Goal: Task Accomplishment & Management: Use online tool/utility

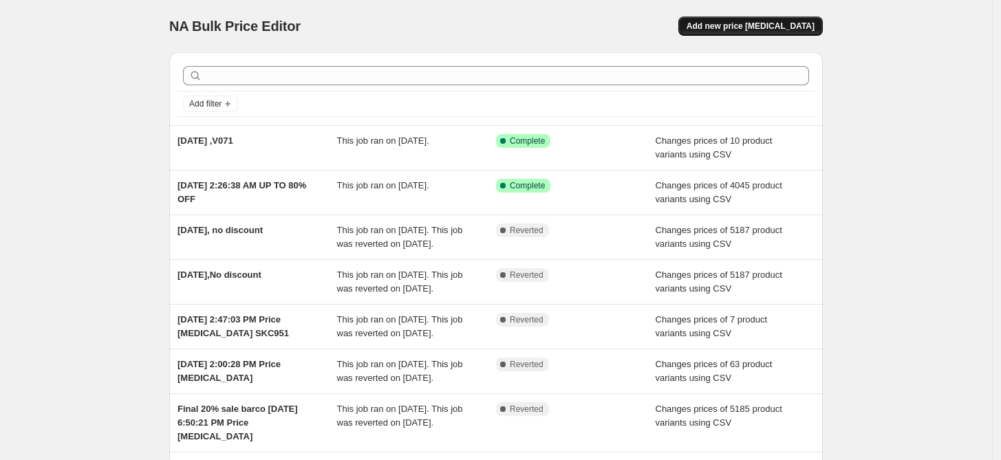
click at [759, 28] on span "Add new price [MEDICAL_DATA]" at bounding box center [750, 26] width 128 height 11
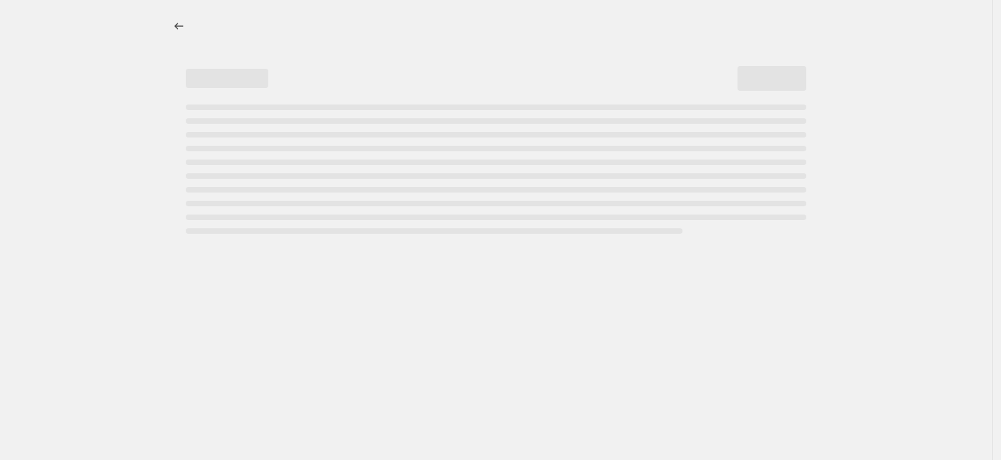
select select "percentage"
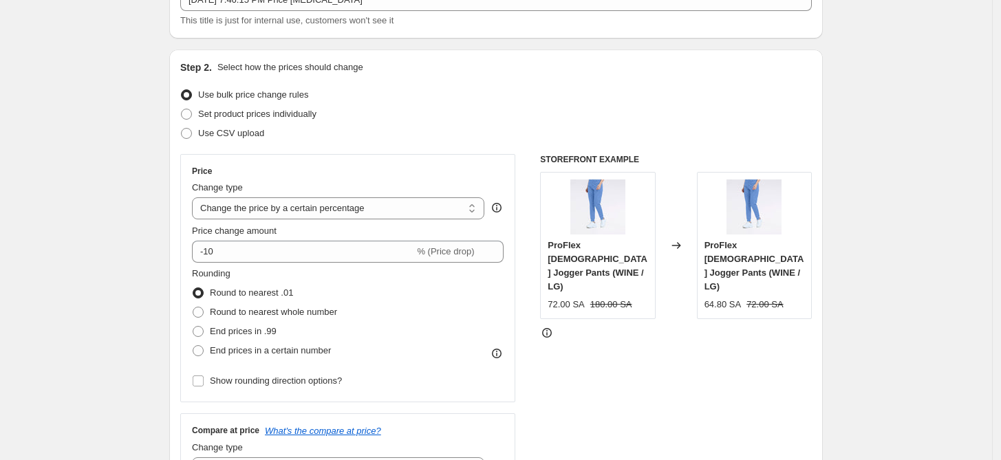
scroll to position [127, 0]
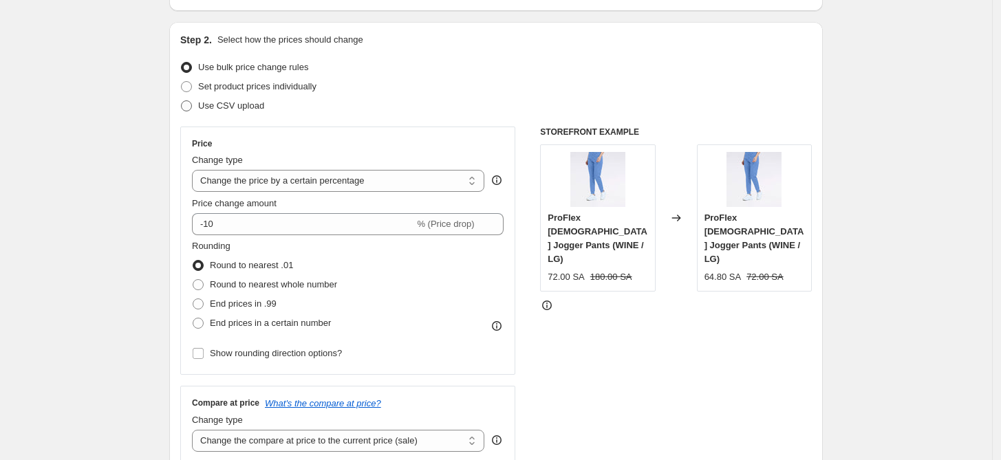
click at [256, 105] on span "Use CSV upload" at bounding box center [231, 105] width 66 height 10
click at [182, 101] on input "Use CSV upload" at bounding box center [181, 100] width 1 height 1
radio input "true"
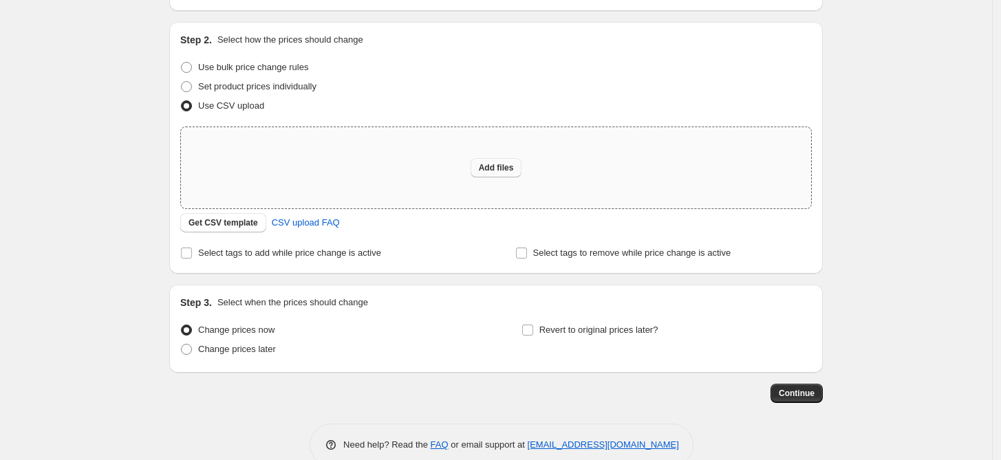
click at [505, 164] on span "Add files" at bounding box center [496, 167] width 35 height 11
click at [237, 223] on span "Get CSV template" at bounding box center [222, 222] width 69 height 11
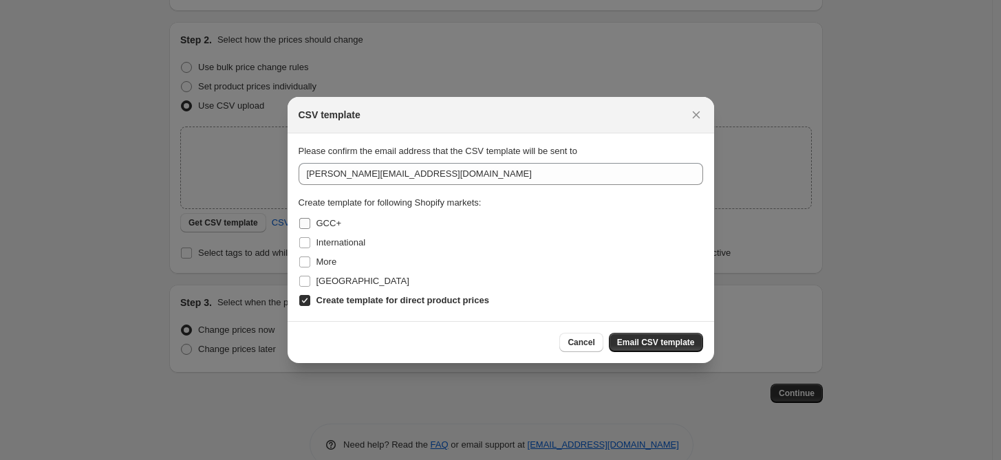
click at [331, 224] on span "GCC+" at bounding box center [328, 223] width 25 height 10
click at [310, 224] on input "GCC+" at bounding box center [304, 223] width 11 height 11
checkbox input "true"
click at [336, 243] on span "International" at bounding box center [341, 242] width 50 height 10
click at [310, 243] on input "International" at bounding box center [304, 242] width 11 height 11
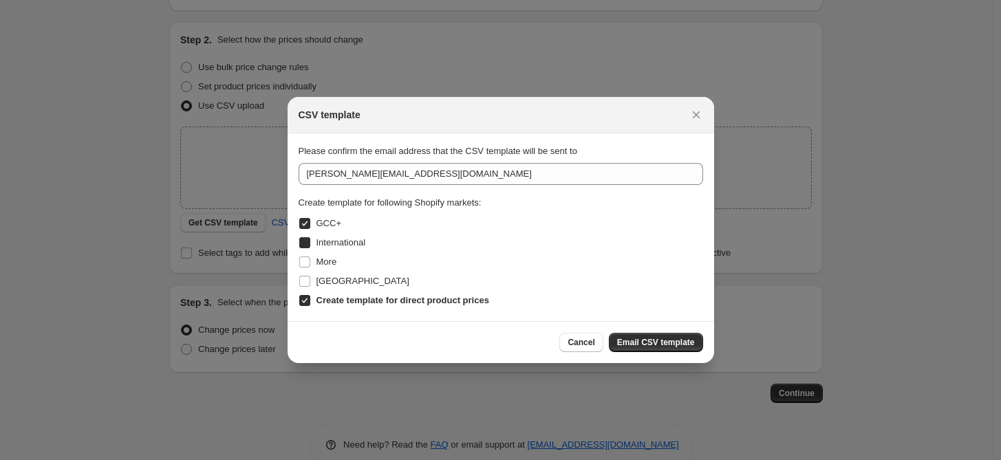
checkbox input "true"
click at [337, 257] on div "More" at bounding box center [500, 261] width 404 height 19
click at [336, 268] on span "More" at bounding box center [326, 262] width 21 height 14
click at [310, 268] on input "More" at bounding box center [304, 262] width 11 height 11
checkbox input "true"
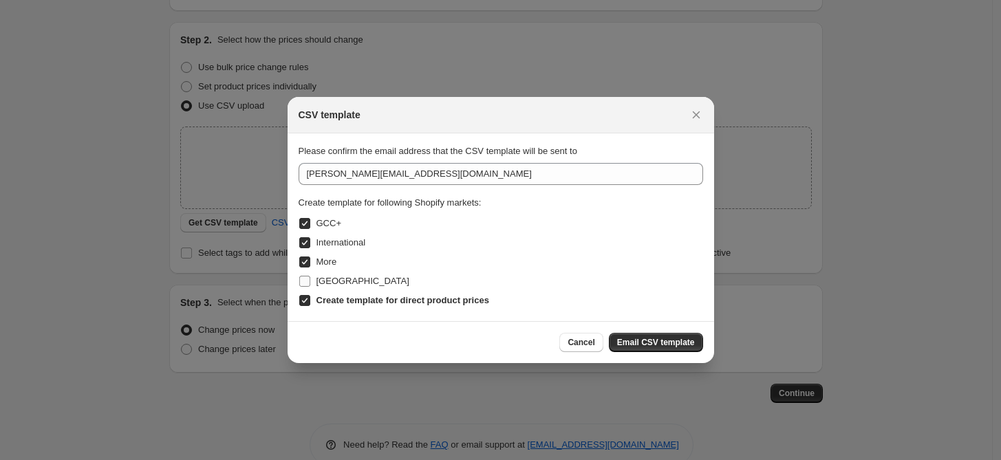
click at [330, 272] on label "[GEOGRAPHIC_DATA]" at bounding box center [353, 281] width 111 height 19
click at [310, 276] on input "[GEOGRAPHIC_DATA]" at bounding box center [304, 281] width 11 height 11
checkbox input "true"
click at [654, 356] on div "Cancel Email CSV template" at bounding box center [500, 342] width 426 height 42
click at [648, 350] on button "Email CSV template" at bounding box center [656, 342] width 94 height 19
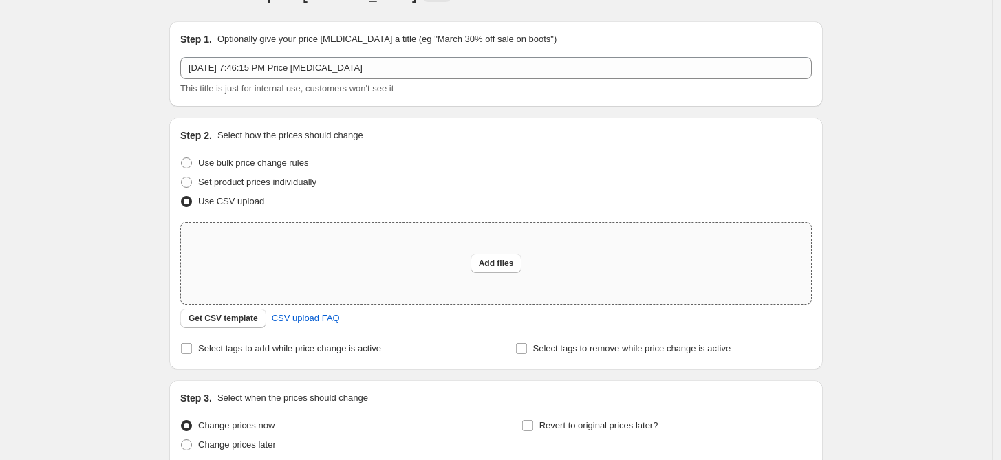
scroll to position [26, 0]
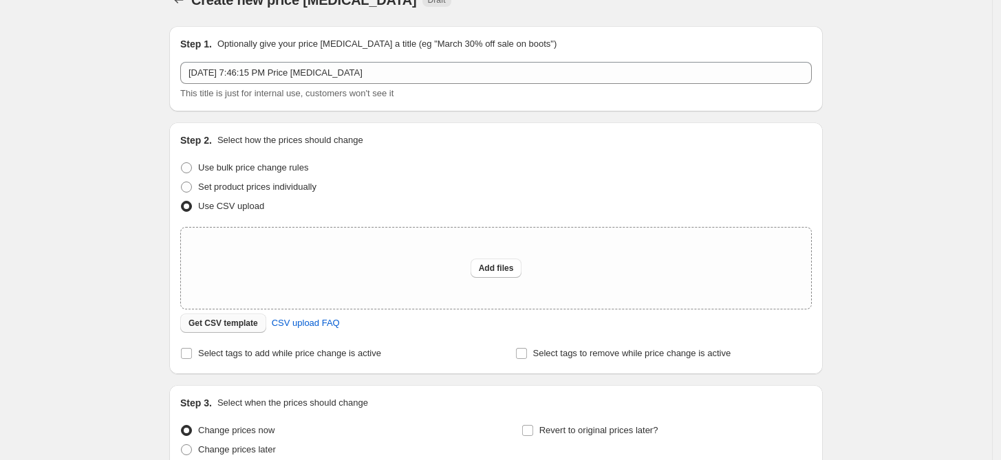
click at [241, 325] on span "Get CSV template" at bounding box center [222, 323] width 69 height 11
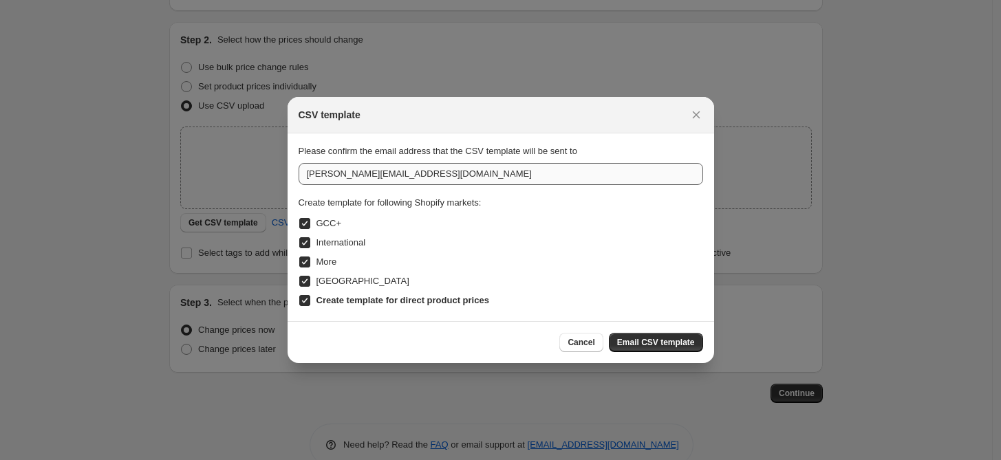
scroll to position [0, 0]
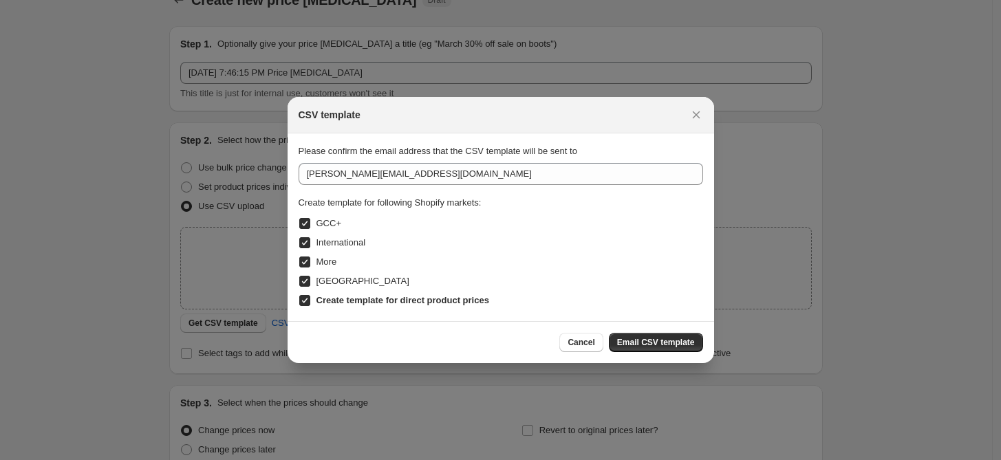
click at [651, 343] on span "Email CSV template" at bounding box center [656, 342] width 78 height 11
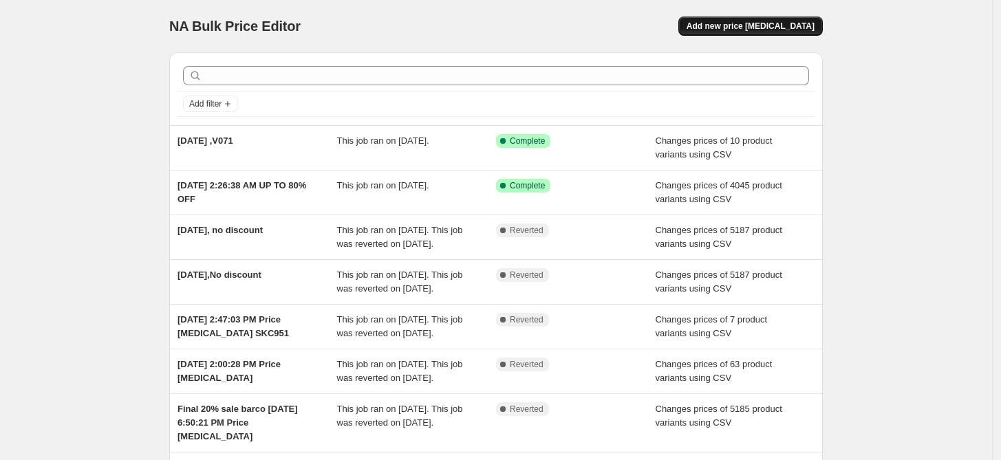
click at [750, 19] on button "Add new price change job" at bounding box center [750, 26] width 144 height 19
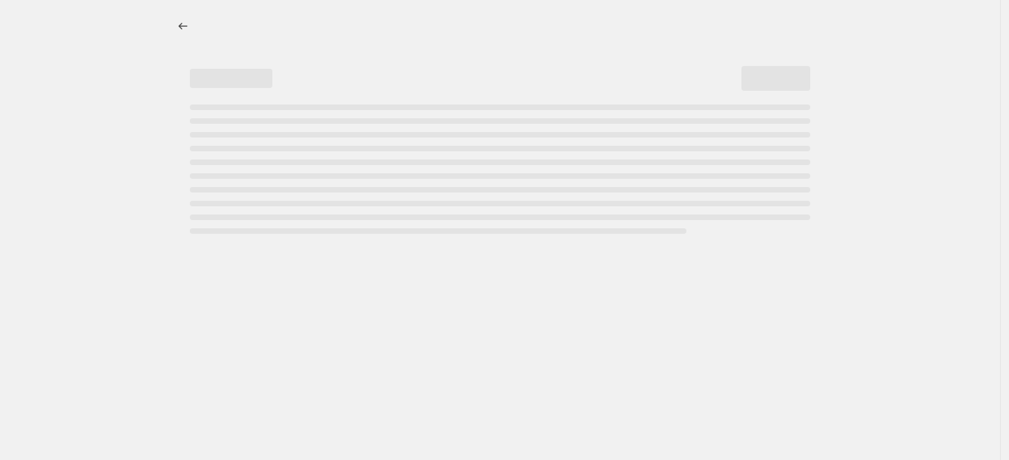
select select "percentage"
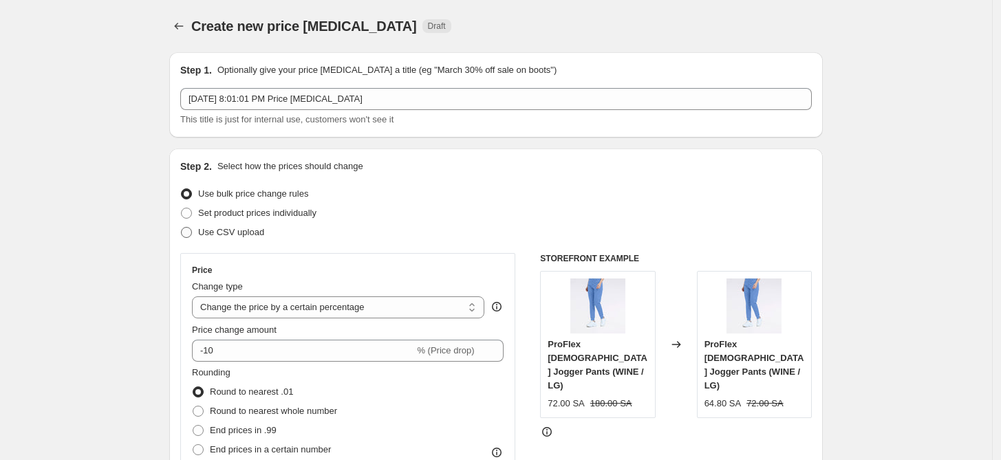
click at [222, 227] on span "Use CSV upload" at bounding box center [231, 232] width 66 height 10
click at [182, 227] on input "Use CSV upload" at bounding box center [181, 227] width 1 height 1
radio input "true"
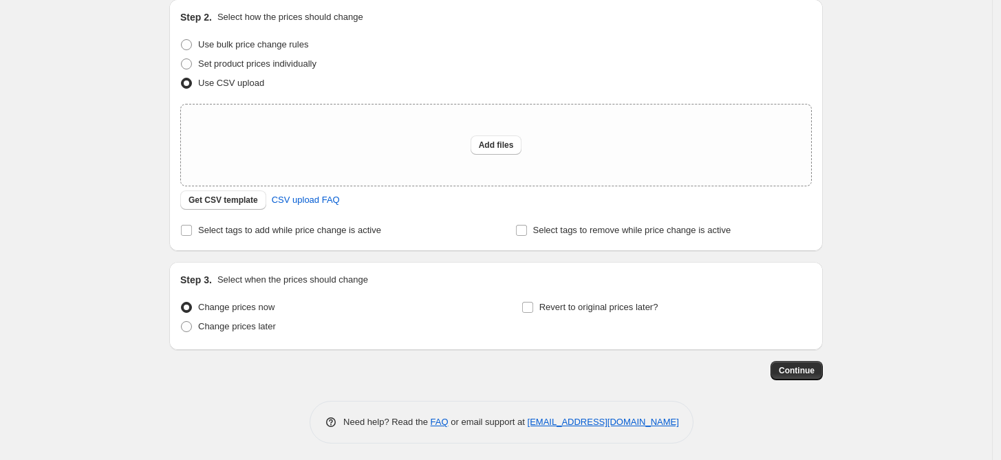
scroll to position [153, 0]
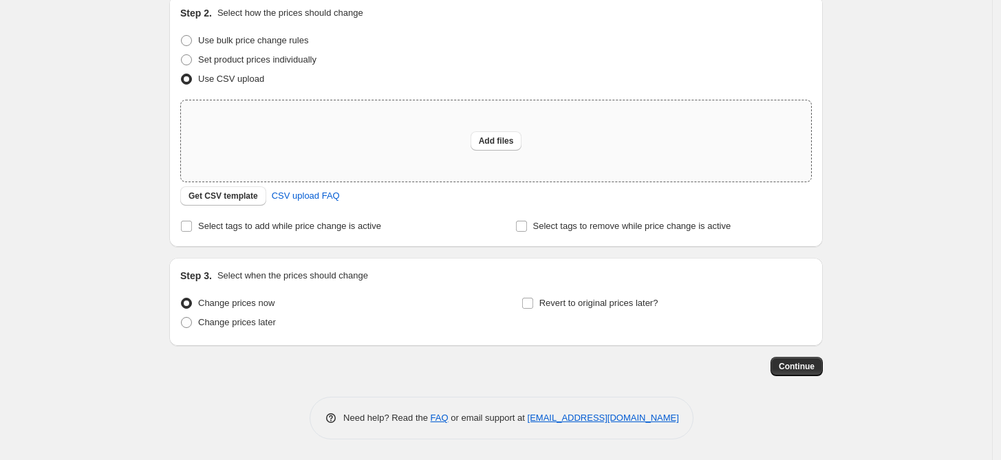
click at [394, 149] on div "Add files" at bounding box center [496, 140] width 630 height 81
type input "C:\fakepath\Increase in discounts Barco - Jaanuu -Season Promo file Aug- 2025.x…"
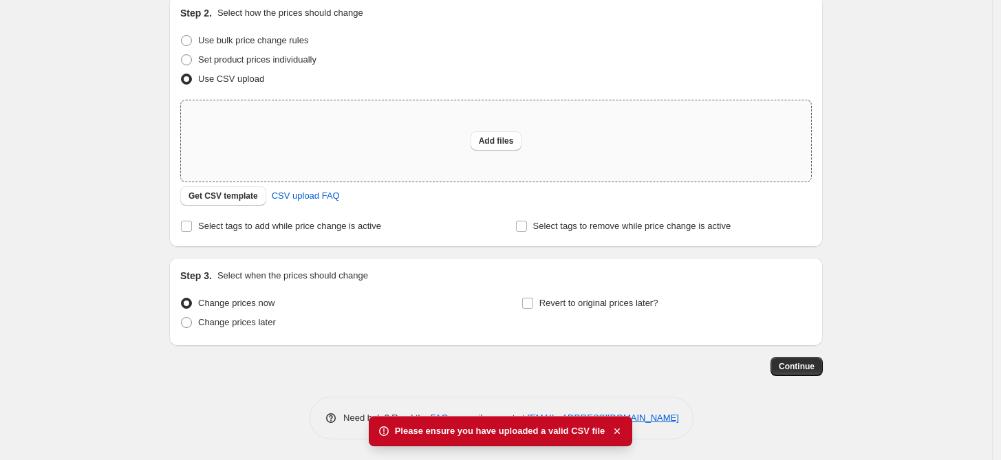
click at [445, 117] on div "Add files" at bounding box center [496, 140] width 630 height 81
type input "C:\fakepath\Increase in discounts Barco - Jaanuu -Season Promo file Aug- 2025.x…"
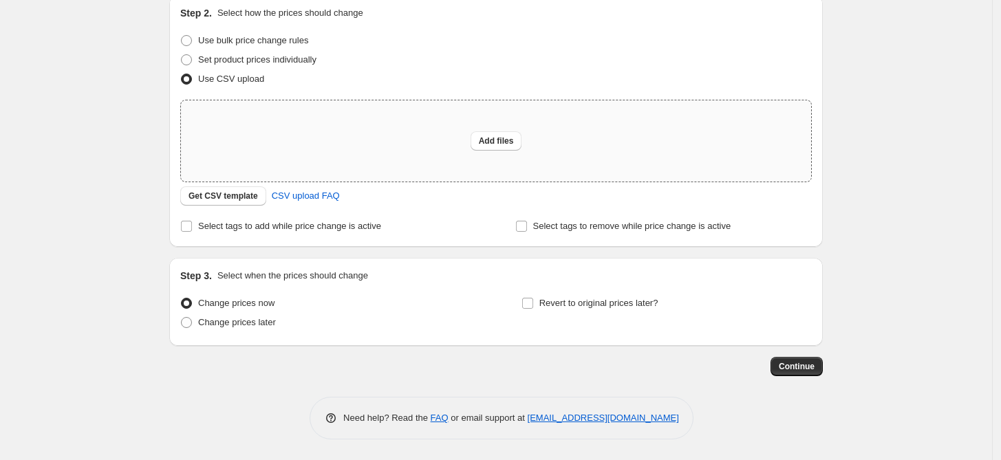
click at [415, 131] on div "Add files" at bounding box center [496, 140] width 630 height 81
type input "C:\fakepath\csv_template_user_42156 increase barco - jauunn.csv"
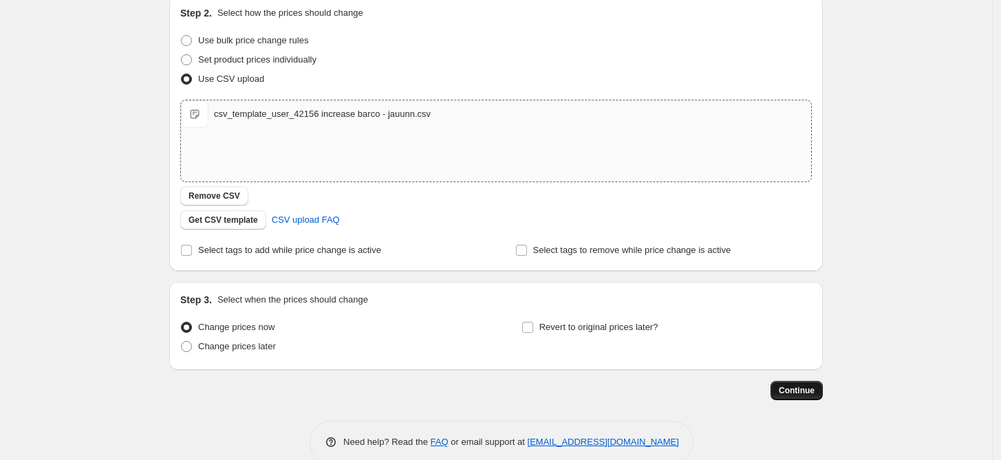
click at [805, 385] on span "Continue" at bounding box center [796, 390] width 36 height 11
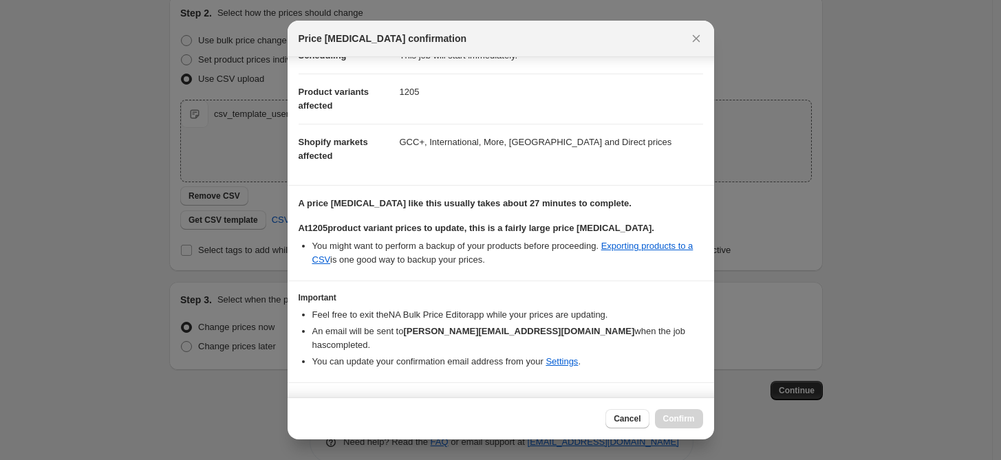
scroll to position [55, 0]
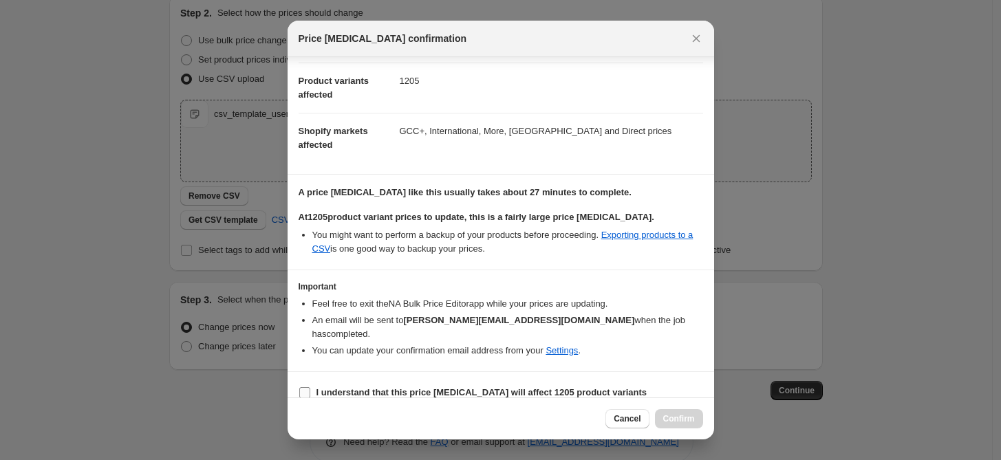
drag, startPoint x: 343, startPoint y: 378, endPoint x: 395, endPoint y: 385, distance: 52.7
click at [341, 387] on b "I understand that this price change job will affect 1205 product variants" at bounding box center [481, 392] width 331 height 10
click at [310, 387] on input "I understand that this price change job will affect 1205 product variants" at bounding box center [304, 392] width 11 height 11
checkbox input "true"
click at [676, 417] on span "Confirm" at bounding box center [679, 418] width 32 height 11
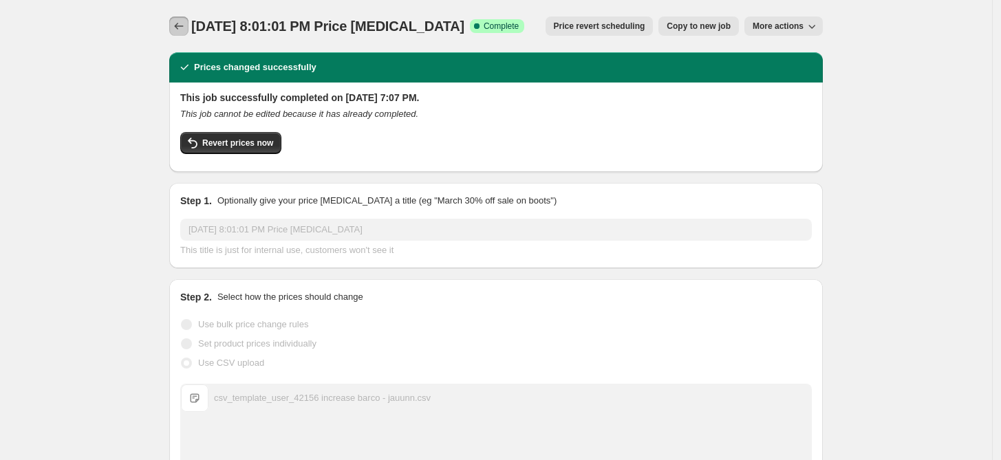
click at [182, 26] on icon "Price change jobs" at bounding box center [179, 26] width 14 height 14
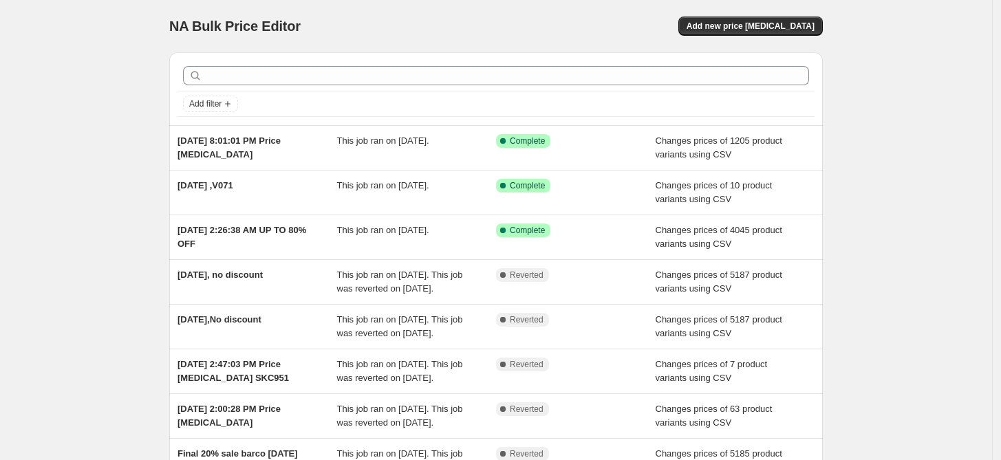
click at [134, 41] on div "NA Bulk Price Editor. This page is ready NA Bulk Price Editor Add new price cha…" at bounding box center [496, 361] width 992 height 722
drag, startPoint x: 362, startPoint y: 28, endPoint x: 171, endPoint y: 36, distance: 191.3
click at [171, 36] on div "NA Bulk Price Editor. This page is ready NA Bulk Price Editor Add new price cha…" at bounding box center [496, 361] width 686 height 722
click at [171, 39] on div "NA Bulk Price Editor. This page is ready NA Bulk Price Editor Add new price cha…" at bounding box center [496, 361] width 686 height 722
drag, startPoint x: 22, startPoint y: 1, endPoint x: 155, endPoint y: -25, distance: 136.0
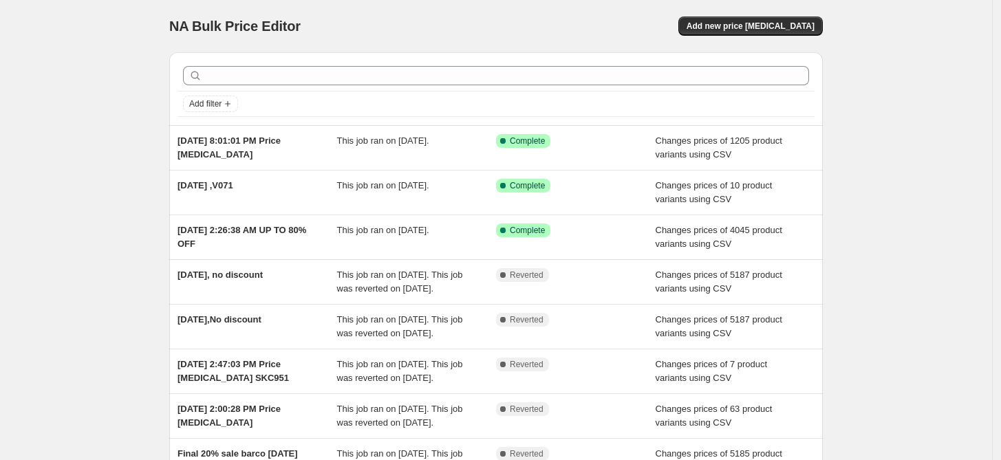
click at [155, 0] on html "Home Settings Plans Skip to content NA Bulk Price Editor. This page is ready NA…" at bounding box center [500, 230] width 1001 height 460
drag, startPoint x: 310, startPoint y: 23, endPoint x: 151, endPoint y: 17, distance: 159.0
click at [151, 17] on div "NA Bulk Price Editor. This page is ready NA Bulk Price Editor Add new price cha…" at bounding box center [496, 361] width 992 height 722
click at [154, 14] on div "NA Bulk Price Editor. This page is ready NA Bulk Price Editor Add new price cha…" at bounding box center [496, 361] width 992 height 722
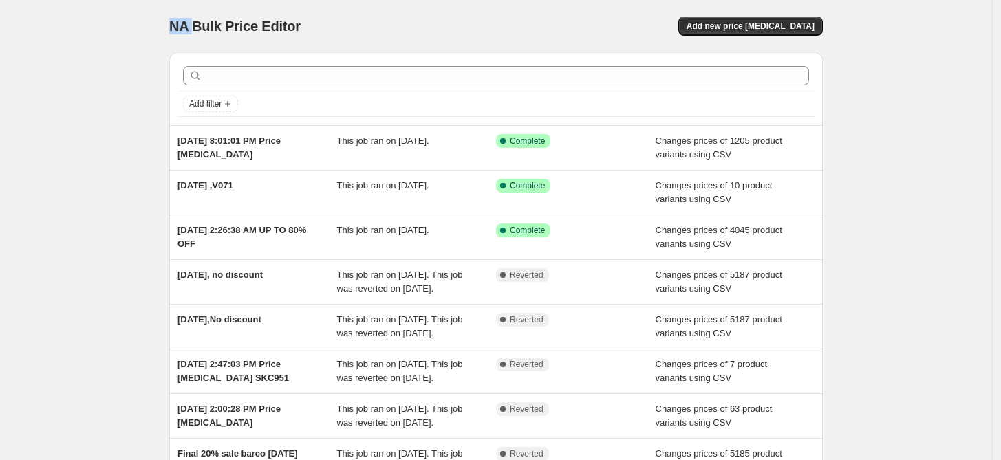
click at [8, 8] on div "NA Bulk Price Editor. This page is ready NA Bulk Price Editor Add new price cha…" at bounding box center [496, 361] width 992 height 722
drag, startPoint x: 326, startPoint y: 41, endPoint x: 145, endPoint y: 47, distance: 181.0
click at [145, 47] on div "NA Bulk Price Editor. This page is ready NA Bulk Price Editor Add new price cha…" at bounding box center [496, 361] width 992 height 722
click at [143, 46] on div "NA Bulk Price Editor. This page is ready NA Bulk Price Editor Add new price cha…" at bounding box center [496, 361] width 992 height 722
click at [50, 23] on div "NA Bulk Price Editor. This page is ready NA Bulk Price Editor Add new price cha…" at bounding box center [496, 361] width 992 height 722
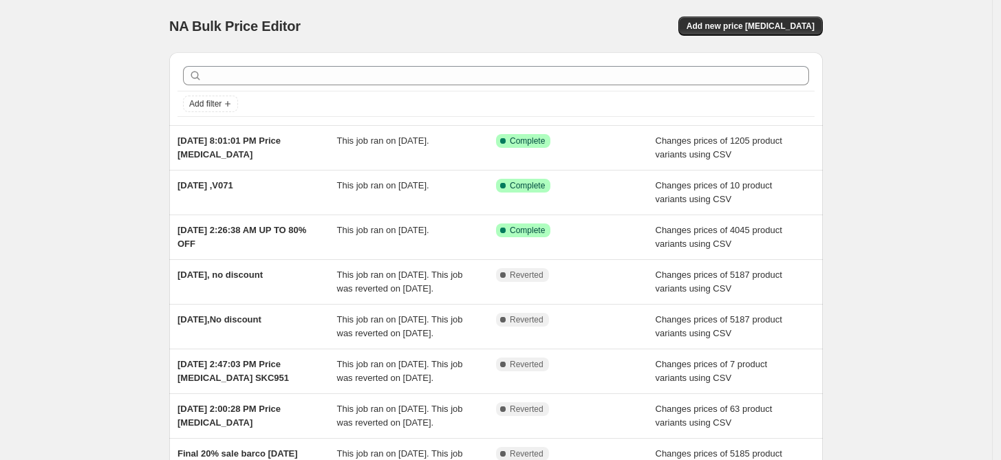
click at [182, 13] on div "NA Bulk Price Editor. This page is ready NA Bulk Price Editor Add new price cha…" at bounding box center [495, 26] width 653 height 52
click at [114, 127] on div "NA Bulk Price Editor. This page is ready NA Bulk Price Editor Add new price cha…" at bounding box center [496, 361] width 992 height 722
click at [149, 66] on div "NA Bulk Price Editor. This page is ready NA Bulk Price Editor Add new price cha…" at bounding box center [496, 361] width 992 height 722
click at [58, 92] on div "NA Bulk Price Editor. This page is ready NA Bulk Price Editor Add new price cha…" at bounding box center [496, 361] width 992 height 722
click at [66, 3] on div "NA Bulk Price Editor. This page is ready NA Bulk Price Editor Add new price cha…" at bounding box center [496, 361] width 992 height 722
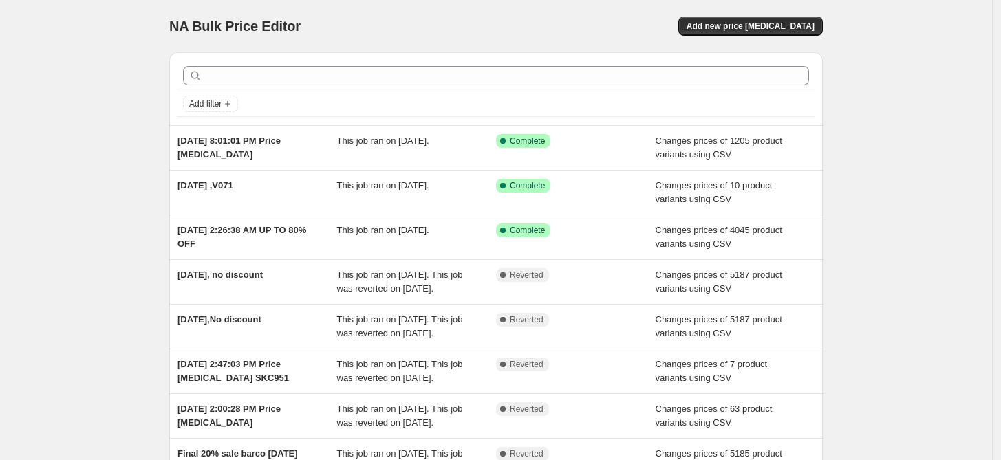
click at [69, 8] on div "NA Bulk Price Editor. This page is ready NA Bulk Price Editor Add new price cha…" at bounding box center [496, 361] width 992 height 722
drag, startPoint x: 999, startPoint y: 71, endPoint x: 1006, endPoint y: 100, distance: 30.4
click at [1001, 100] on html "Home Settings Plans Skip to content NA Bulk Price Editor. This page is ready NA…" at bounding box center [500, 230] width 1001 height 460
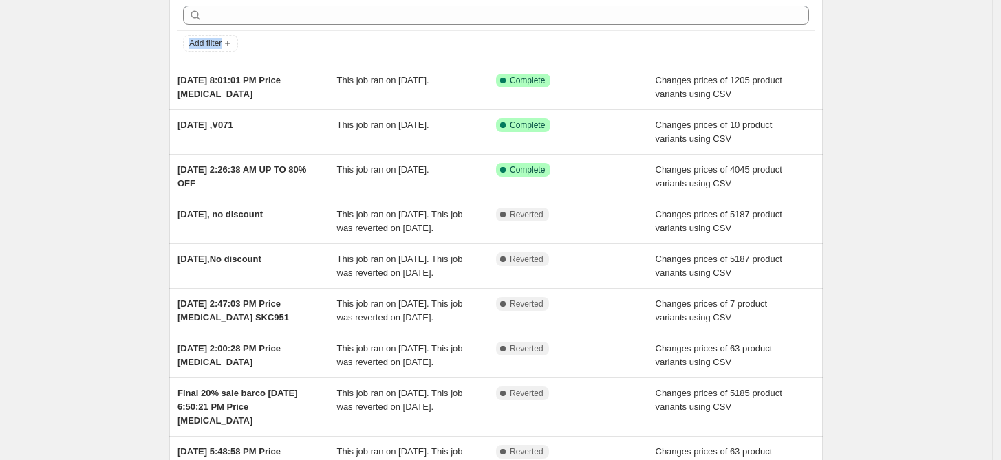
scroll to position [50, 0]
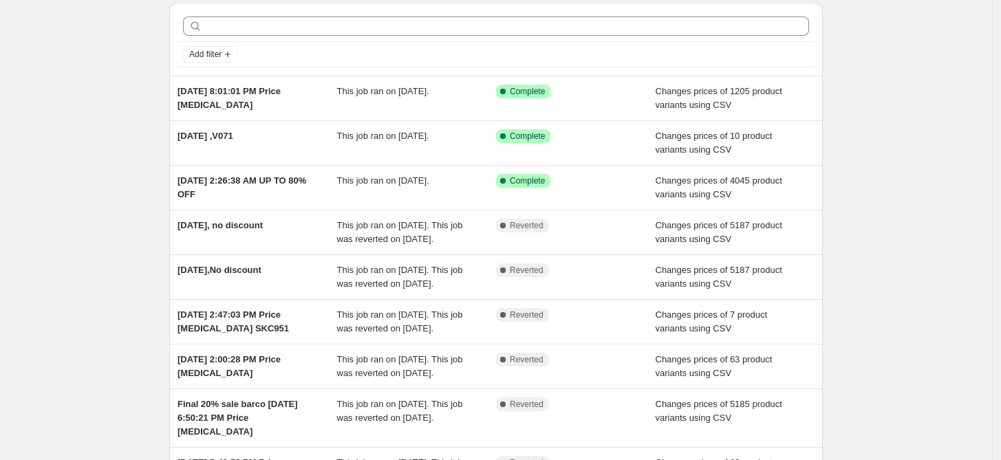
click at [249, 52] on div "Add filter" at bounding box center [496, 54] width 626 height 17
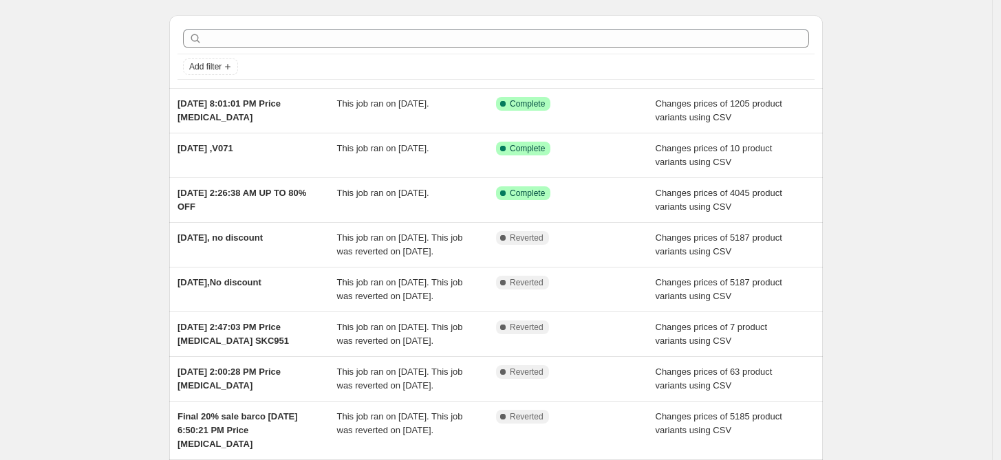
scroll to position [0, 0]
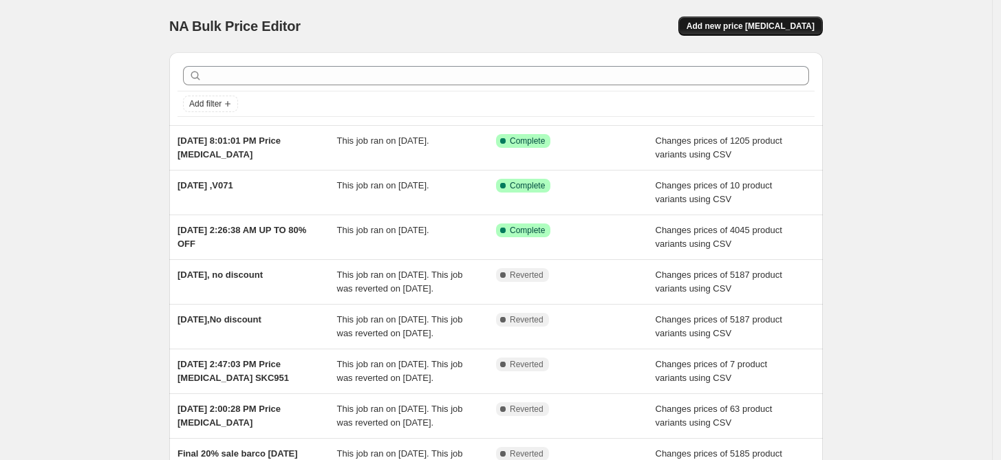
click at [787, 21] on span "Add new price [MEDICAL_DATA]" at bounding box center [750, 26] width 128 height 11
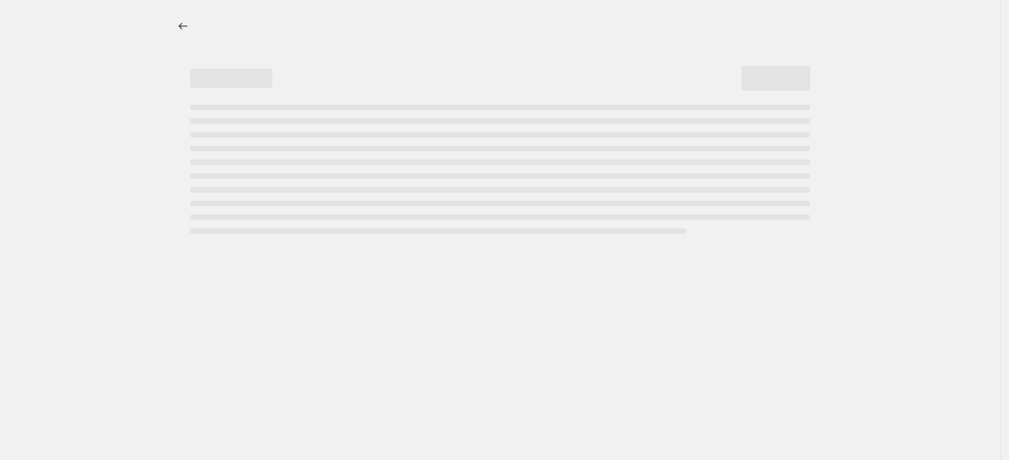
select select "percentage"
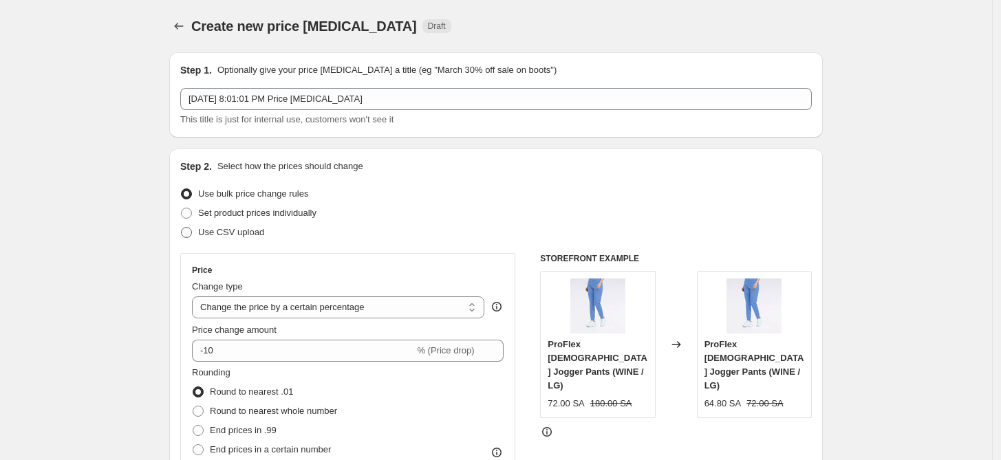
click at [219, 235] on span "Use CSV upload" at bounding box center [231, 232] width 66 height 10
click at [182, 228] on input "Use CSV upload" at bounding box center [181, 227] width 1 height 1
radio input "true"
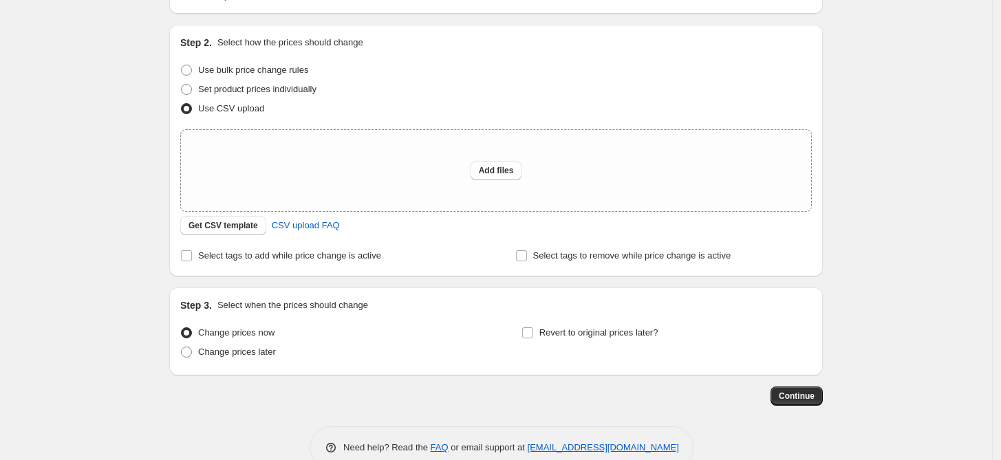
scroll to position [153, 0]
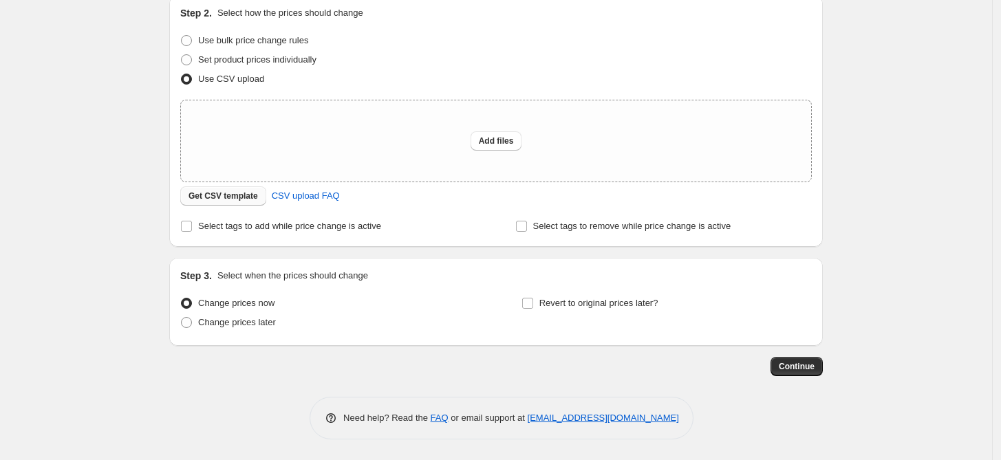
click at [220, 194] on span "Get CSV template" at bounding box center [222, 195] width 69 height 11
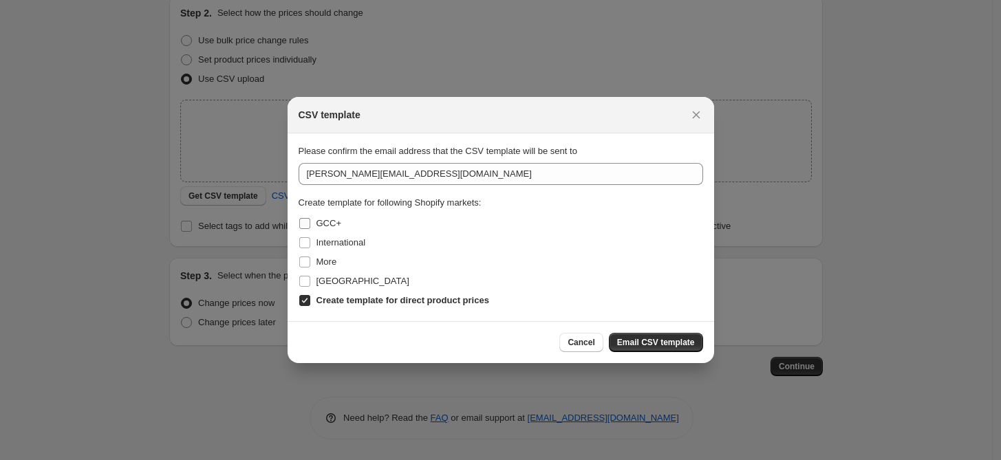
drag, startPoint x: 308, startPoint y: 219, endPoint x: 319, endPoint y: 230, distance: 15.6
click at [308, 218] on input "GCC+" at bounding box center [304, 223] width 11 height 11
checkbox input "true"
click at [321, 243] on span "International" at bounding box center [341, 242] width 50 height 10
click at [310, 243] on input "International" at bounding box center [304, 242] width 11 height 11
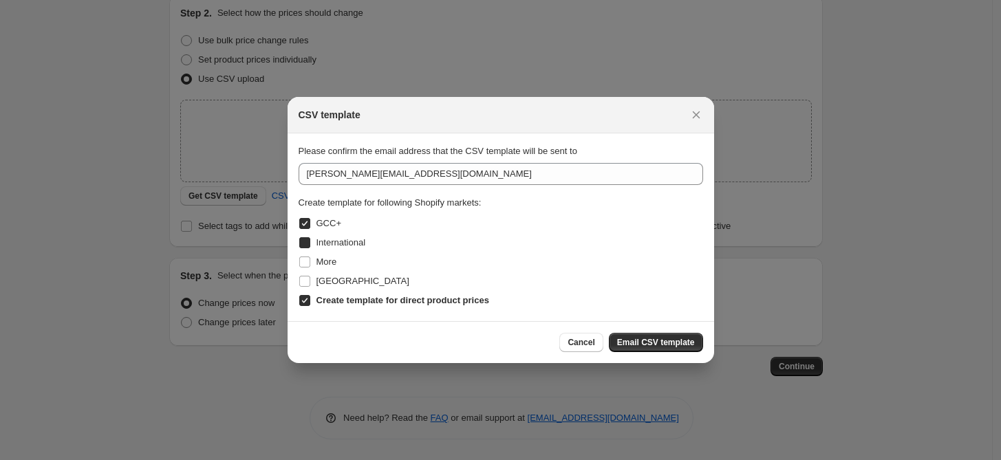
checkbox input "true"
click at [320, 265] on span "More" at bounding box center [326, 262] width 21 height 10
click at [310, 265] on input "More" at bounding box center [304, 262] width 11 height 11
checkbox input "true"
click at [326, 286] on span "[GEOGRAPHIC_DATA]" at bounding box center [362, 281] width 93 height 10
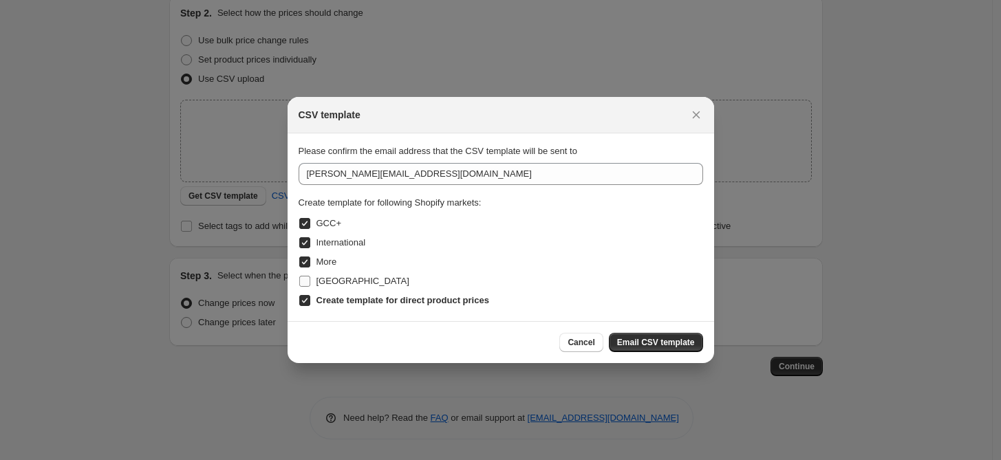
click at [310, 287] on input "[GEOGRAPHIC_DATA]" at bounding box center [304, 281] width 11 height 11
checkbox input "true"
click at [733, 368] on div at bounding box center [500, 230] width 1001 height 460
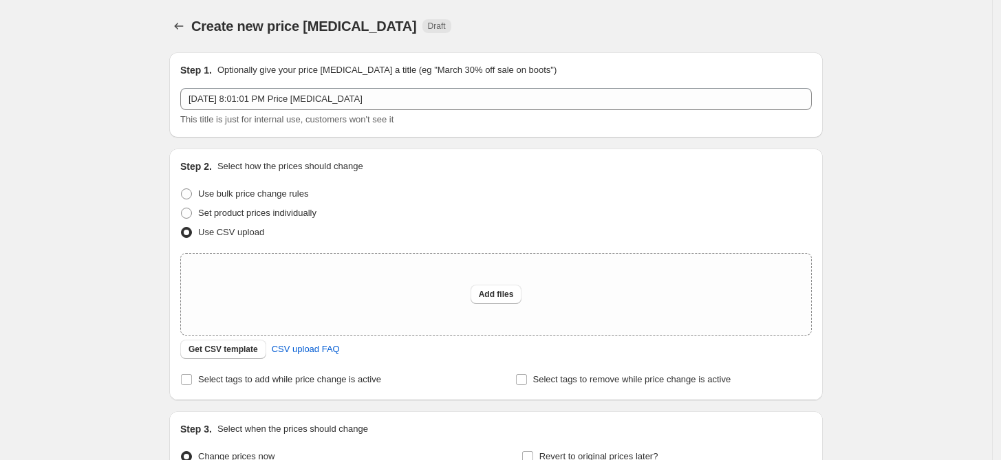
scroll to position [153, 0]
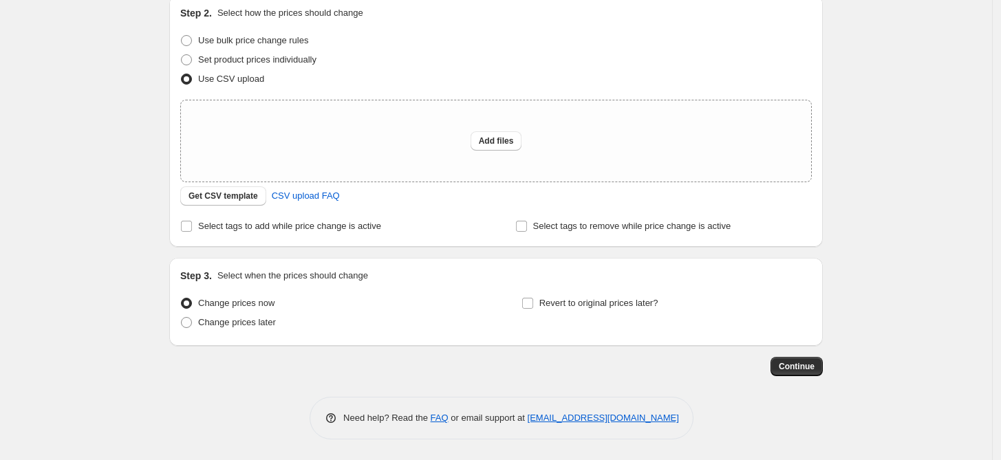
click at [673, 357] on div "Continue" at bounding box center [495, 366] width 653 height 19
click at [220, 200] on span "Get CSV template" at bounding box center [222, 195] width 69 height 11
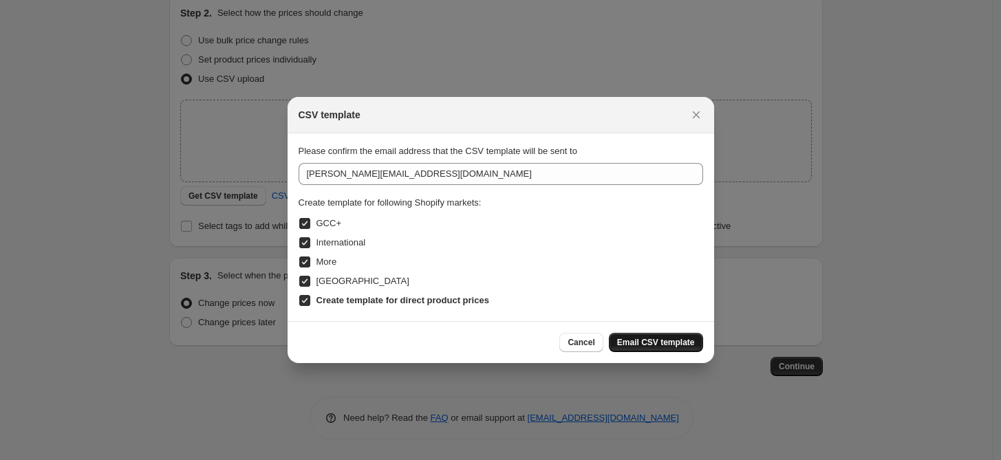
click at [662, 342] on span "Email CSV template" at bounding box center [656, 342] width 78 height 11
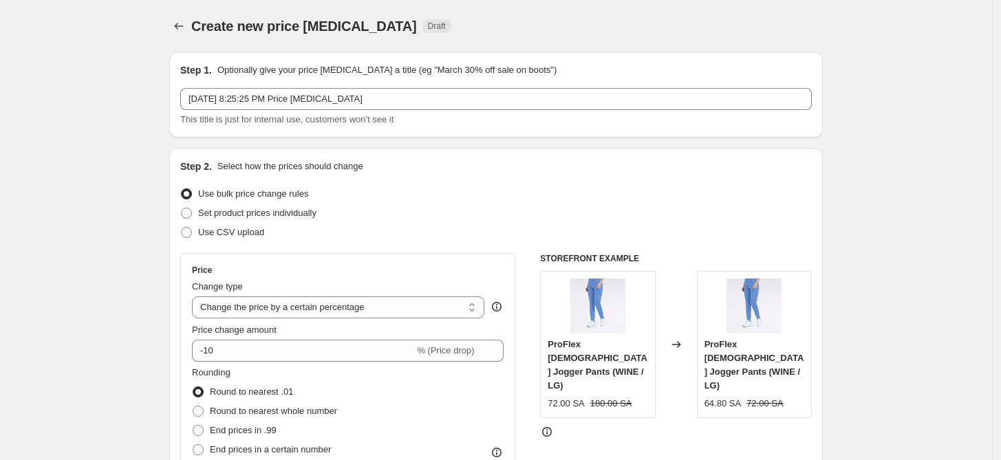
select select "percentage"
